Goal: Transaction & Acquisition: Purchase product/service

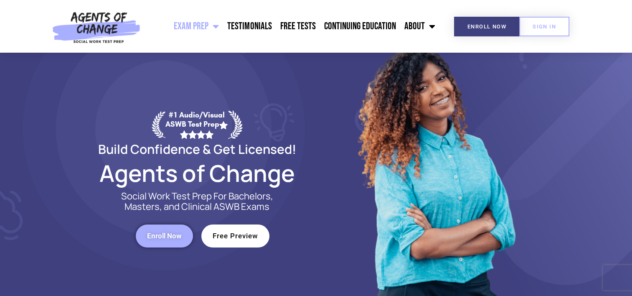
scroll to position [42, 0]
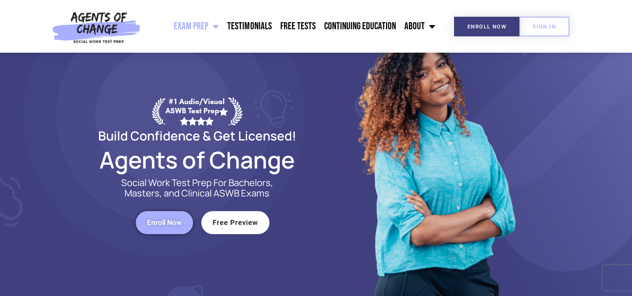
click at [171, 220] on span "Enroll Now" at bounding box center [164, 222] width 35 height 7
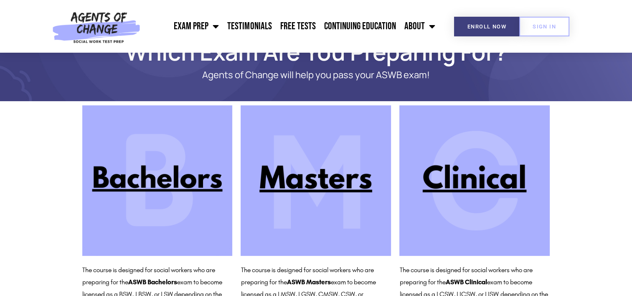
scroll to position [73, 0]
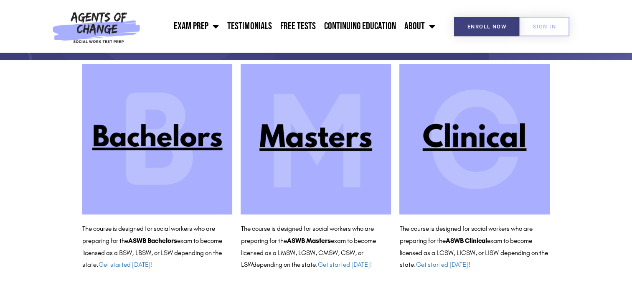
click at [472, 141] on img at bounding box center [474, 139] width 150 height 150
